Goal: Participate in discussion: Engage in conversation with other users on a specific topic

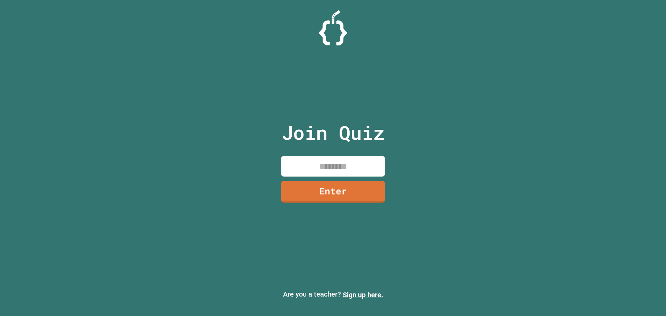
click at [343, 164] on input at bounding box center [333, 166] width 104 height 20
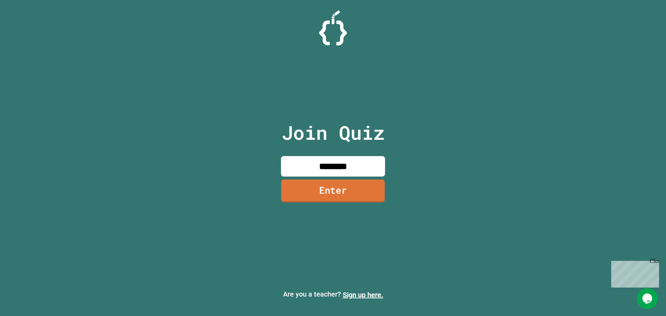
type input "********"
click at [353, 183] on link "Enter" at bounding box center [333, 190] width 104 height 23
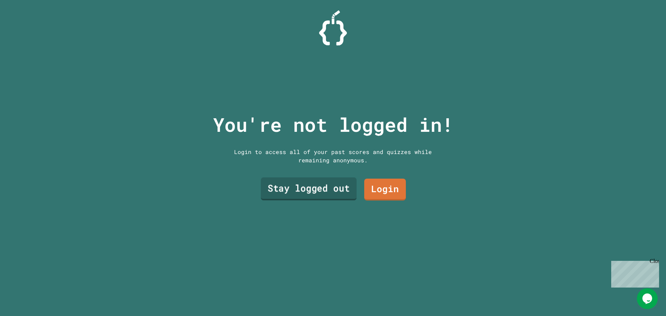
click at [338, 187] on link "Stay logged out" at bounding box center [309, 189] width 96 height 23
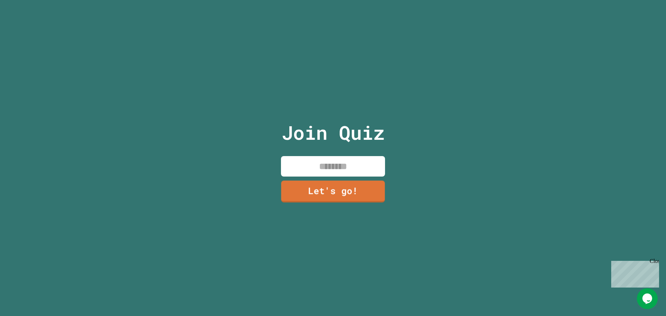
click at [343, 165] on input at bounding box center [333, 166] width 104 height 20
type input "***"
click at [334, 179] on link "Let's go!" at bounding box center [333, 190] width 103 height 23
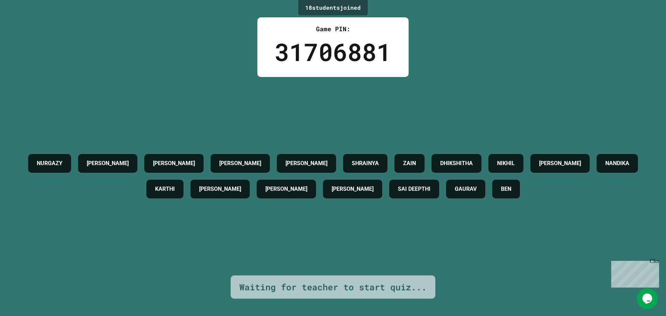
click at [647, 294] on icon "Chat widget" at bounding box center [647, 298] width 10 height 10
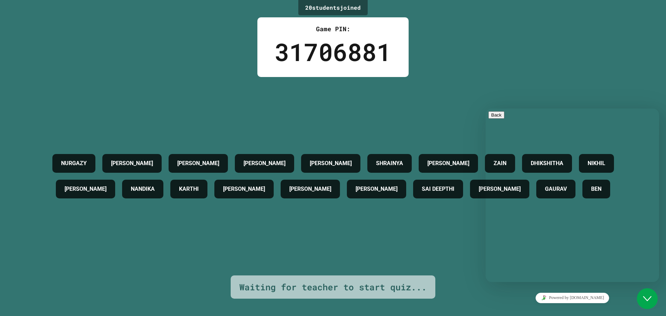
click at [646, 293] on button "Close Chat This icon closes the chat window." at bounding box center [647, 298] width 21 height 21
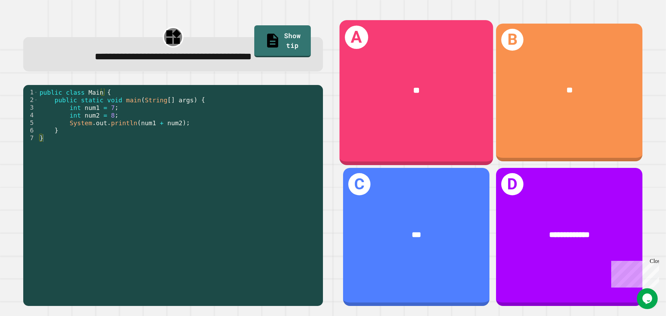
click at [403, 67] on div "**" at bounding box center [417, 90] width 154 height 46
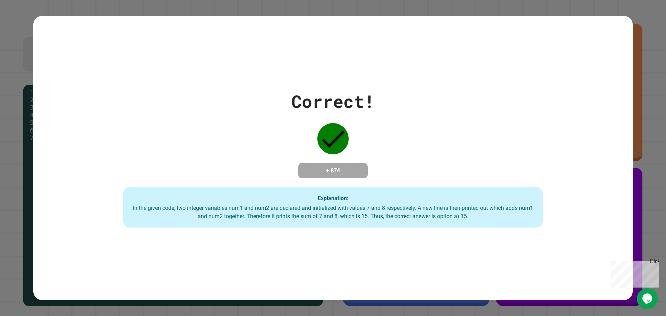
click at [414, 143] on div "Correct! + 874 Explanation: In the given code, two integer variables num1 and n…" at bounding box center [332, 157] width 599 height 139
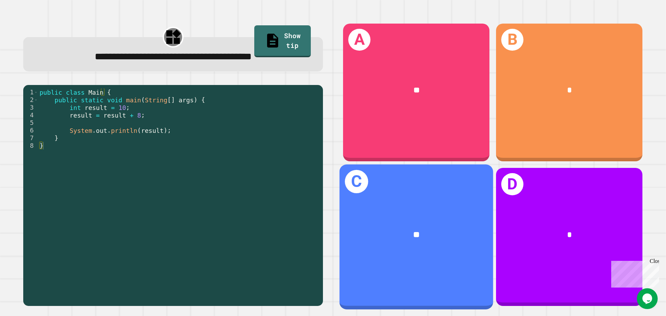
click at [452, 229] on div "**" at bounding box center [417, 235] width 120 height 13
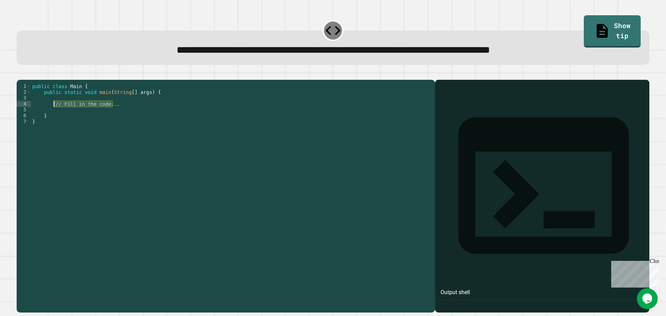
drag, startPoint x: 122, startPoint y: 115, endPoint x: 53, endPoint y: 114, distance: 69.0
click at [53, 114] on div "public class Main { public static void main ( String [ ] args ) { // Fill in th…" at bounding box center [231, 189] width 401 height 212
type textarea "**********"
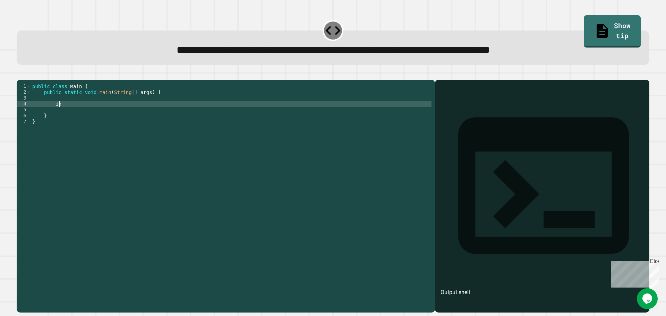
scroll to position [0, 2]
type textarea "*"
type textarea "**********"
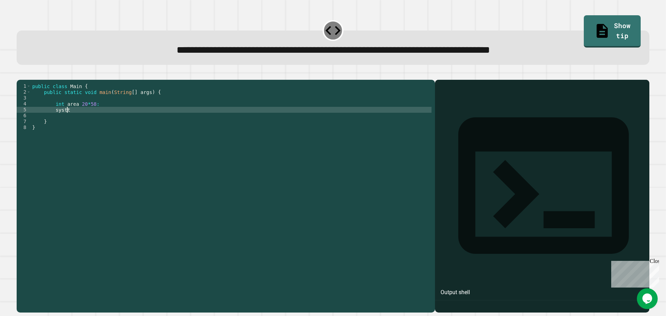
scroll to position [0, 2]
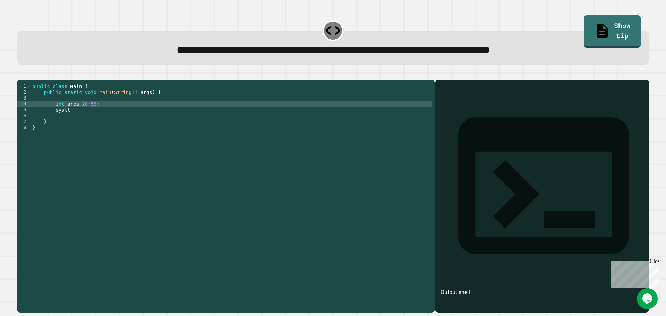
click at [96, 116] on div "public class Main { public static void main ( String [ ] args ) { int area 20 *…" at bounding box center [231, 189] width 401 height 212
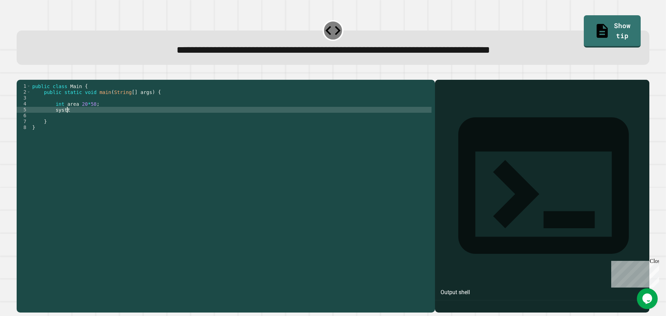
click at [89, 121] on div "public class Main { public static void main ( String [ ] args ) { int area 20 *…" at bounding box center [231, 189] width 401 height 212
type textarea "**********"
click at [522, 190] on div at bounding box center [541, 206] width 207 height 213
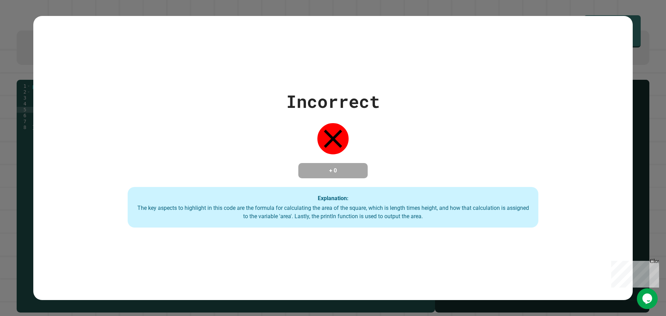
click at [21, 77] on div "Incorrect + 0 Explanation: The key aspects to highlight in this code are the fo…" at bounding box center [333, 158] width 666 height 316
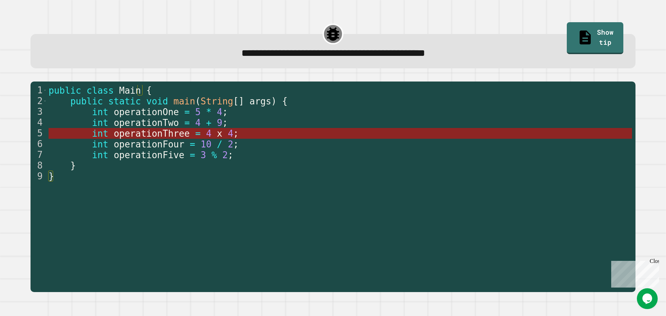
click at [206, 138] on span "4" at bounding box center [209, 133] width 6 height 10
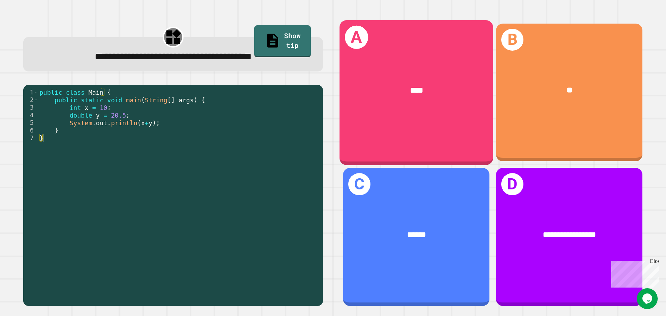
click at [428, 123] on div "A ****" at bounding box center [417, 92] width 154 height 145
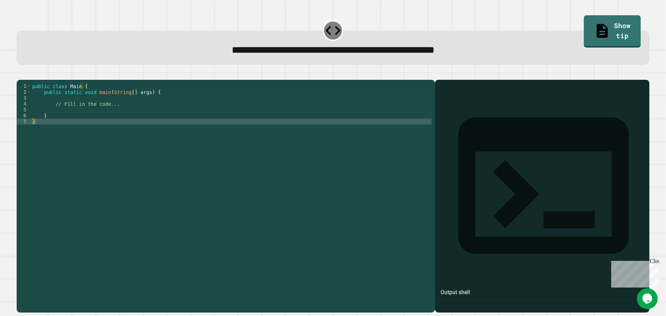
click at [189, 121] on div "public class Main { public static void main ( String [ ] args ) { // Fill in th…" at bounding box center [231, 189] width 401 height 212
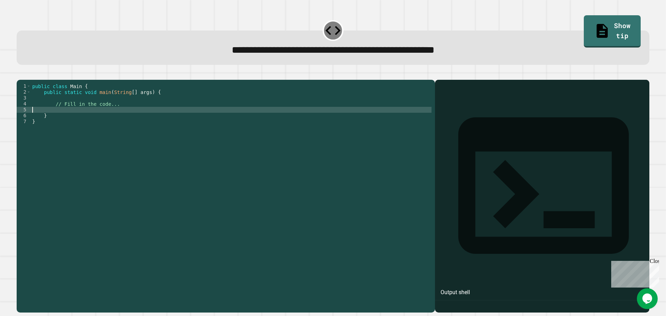
click at [185, 120] on div "public class Main { public static void main ( String [ ] args ) { // Fill in th…" at bounding box center [231, 189] width 401 height 212
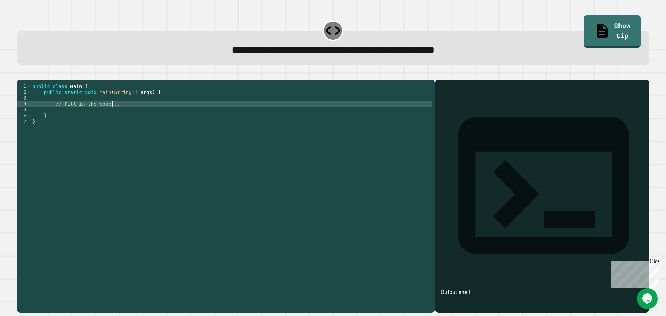
click at [172, 116] on div "public class Main { public static void main ( String [ ] args ) { // Fill in th…" at bounding box center [231, 189] width 401 height 212
type textarea "*"
click at [56, 116] on div "public class Main { public static void main ( String [ ] args ) { system . main…" at bounding box center [231, 189] width 401 height 212
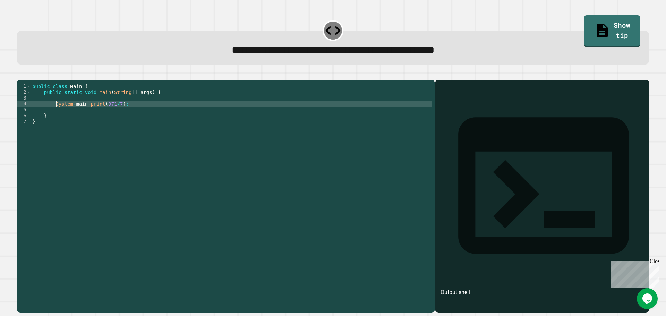
click at [20, 74] on button "button" at bounding box center [20, 74] width 0 height 0
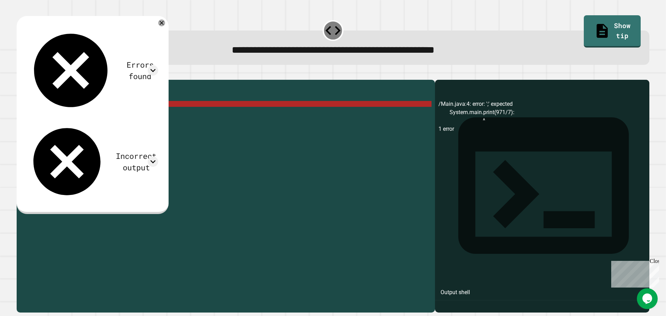
click at [87, 116] on div "public class Main { public static void main ( String [ ] args ) { System . main…" at bounding box center [231, 189] width 401 height 212
click at [98, 116] on div "public class Main { public static void main ( String [ ] args ) { System . main…" at bounding box center [231, 189] width 401 height 212
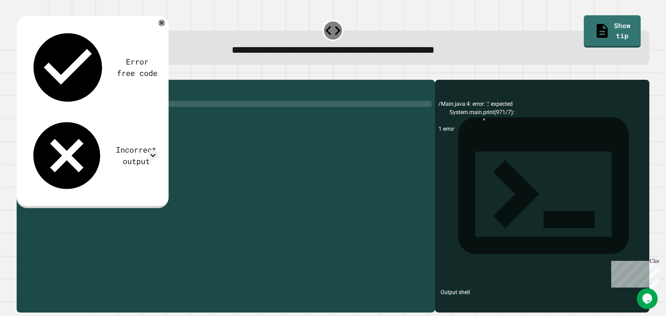
click at [88, 116] on div "public class Main { public static void main ( String [ ] args ) { System . main…" at bounding box center [231, 189] width 401 height 212
click at [20, 74] on icon "button" at bounding box center [20, 74] width 0 height 0
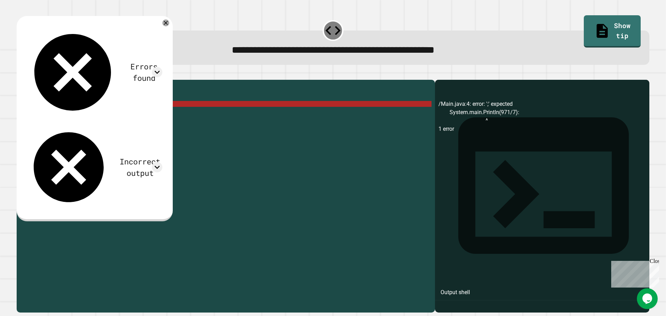
click at [87, 113] on div "public class Main { public static void main ( String [ ] args ) { System . main…" at bounding box center [231, 189] width 401 height 212
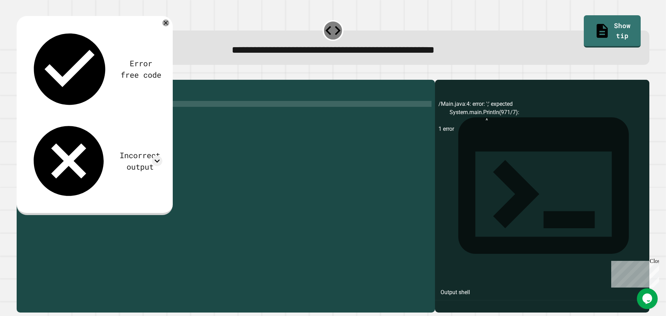
click at [20, 74] on icon "button" at bounding box center [20, 74] width 0 height 0
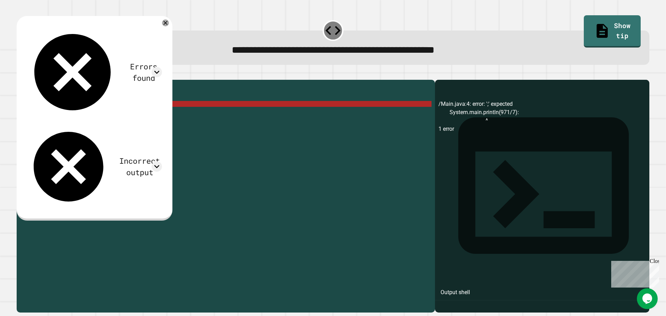
click at [104, 114] on div "public class Main { public static void main ( String [ ] args ) { System . main…" at bounding box center [231, 189] width 401 height 212
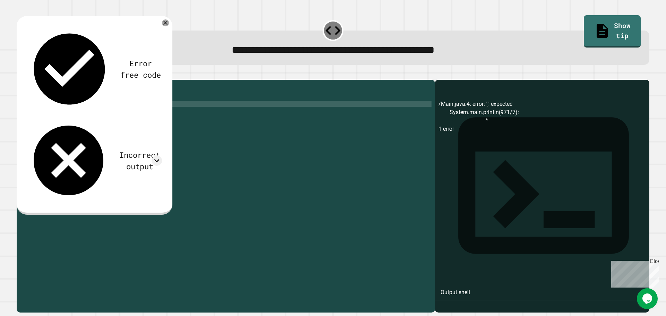
click at [83, 115] on div "public class Main { public static void main ( String [ ] args ) { System . main…" at bounding box center [231, 189] width 401 height 212
click at [27, 80] on icon "button" at bounding box center [25, 78] width 4 height 5
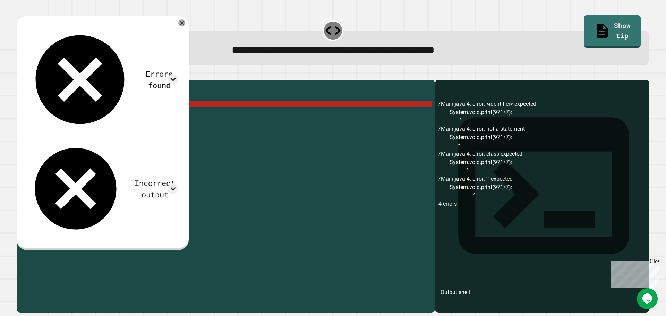
click at [82, 115] on div "public class Main { public static void main ( String [ ] args ) { System . void…" at bounding box center [231, 189] width 401 height 212
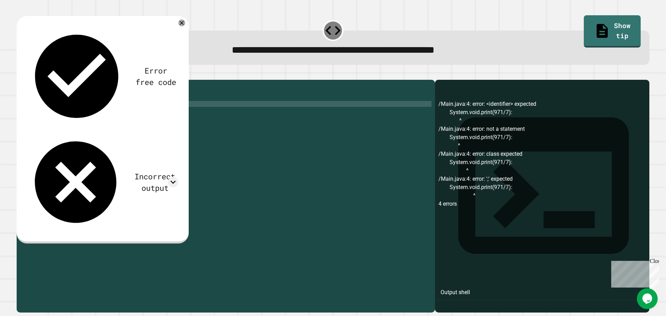
click at [20, 74] on icon "button" at bounding box center [20, 74] width 0 height 0
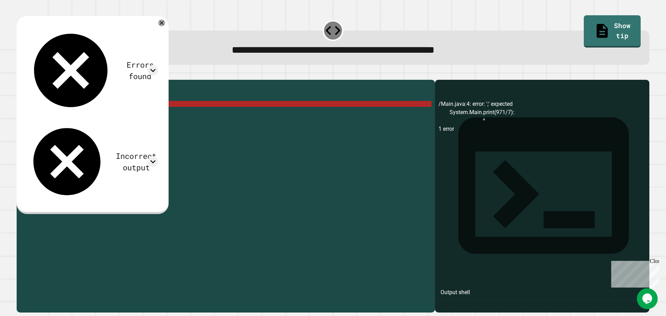
click at [82, 115] on div "public class Main { public static void main ( String [ ] args ) { System . Main…" at bounding box center [231, 189] width 401 height 212
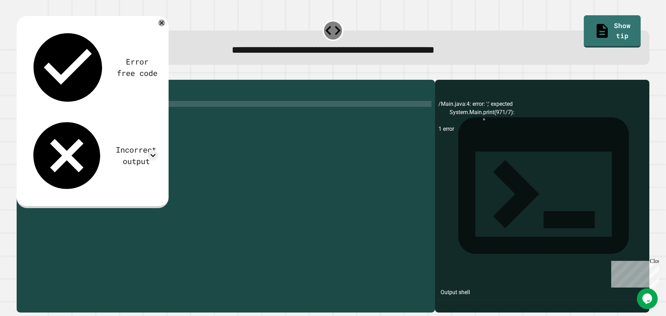
scroll to position [0, 3]
click at [109, 117] on div "public class Main { public static void main ( String [ ] args ) { System . out …" at bounding box center [231, 189] width 401 height 212
click at [20, 74] on icon "button" at bounding box center [20, 74] width 0 height 0
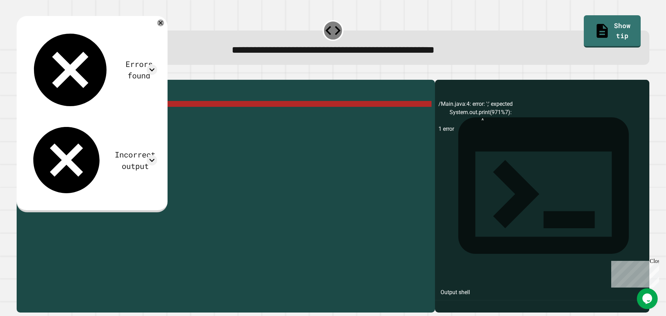
click at [120, 114] on div "public class Main { public static void main ( String [ ] args ) { System . out …" at bounding box center [231, 189] width 401 height 212
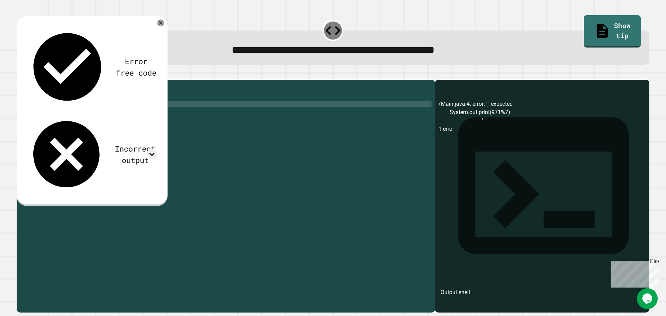
scroll to position [0, 6]
type textarea "**********"
click at [20, 74] on icon "button" at bounding box center [20, 74] width 0 height 0
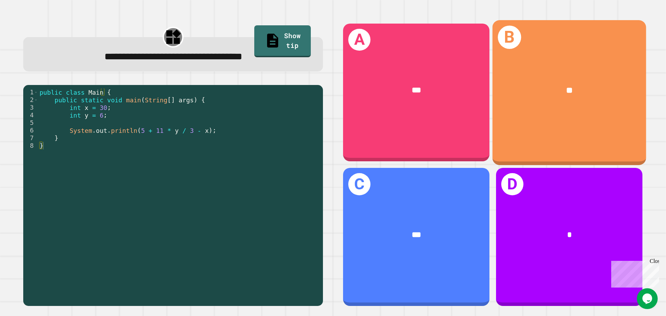
click at [533, 100] on div "**" at bounding box center [570, 90] width 154 height 46
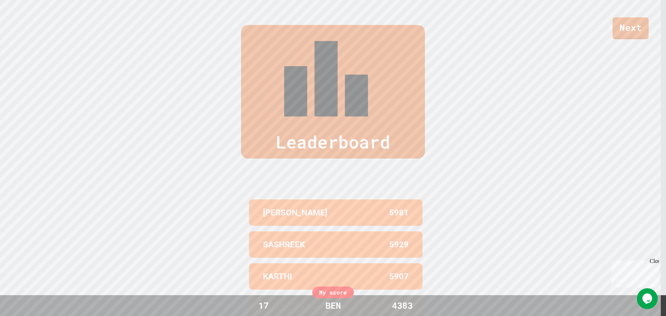
scroll to position [284, 0]
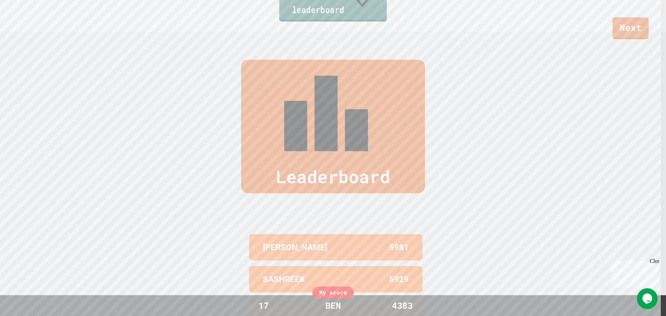
click at [345, 10] on link "View leaderboard" at bounding box center [333, 3] width 108 height 36
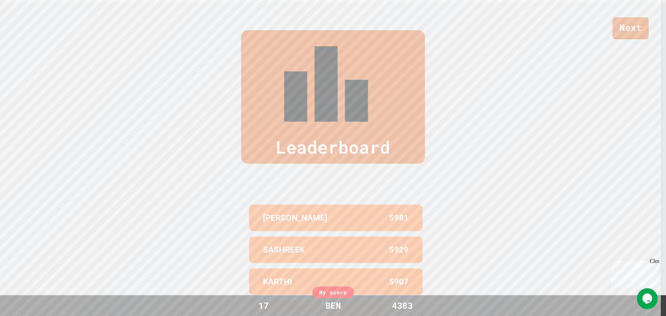
scroll to position [319, 0]
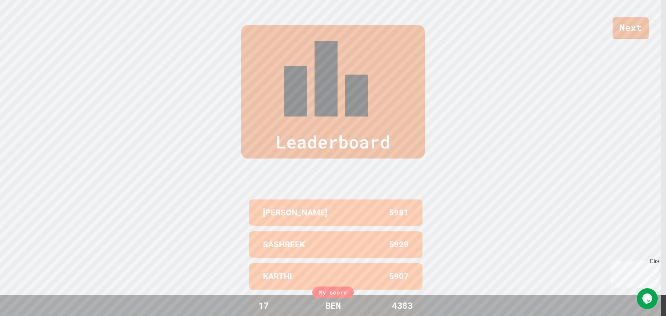
click at [369, 263] on div "KARTHI 5907" at bounding box center [335, 276] width 173 height 26
click at [626, 37] on link "Next" at bounding box center [631, 27] width 36 height 23
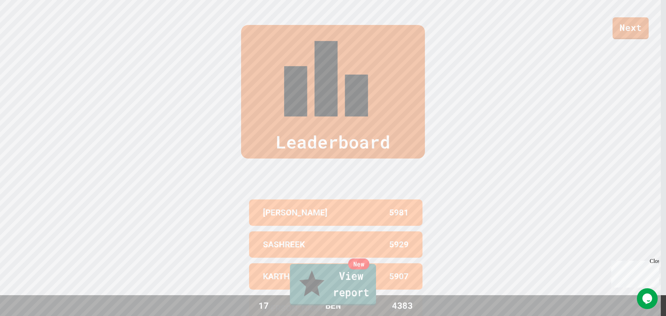
click at [330, 286] on link "New View report" at bounding box center [333, 285] width 86 height 42
